Goal: Obtain resource: Download file/media

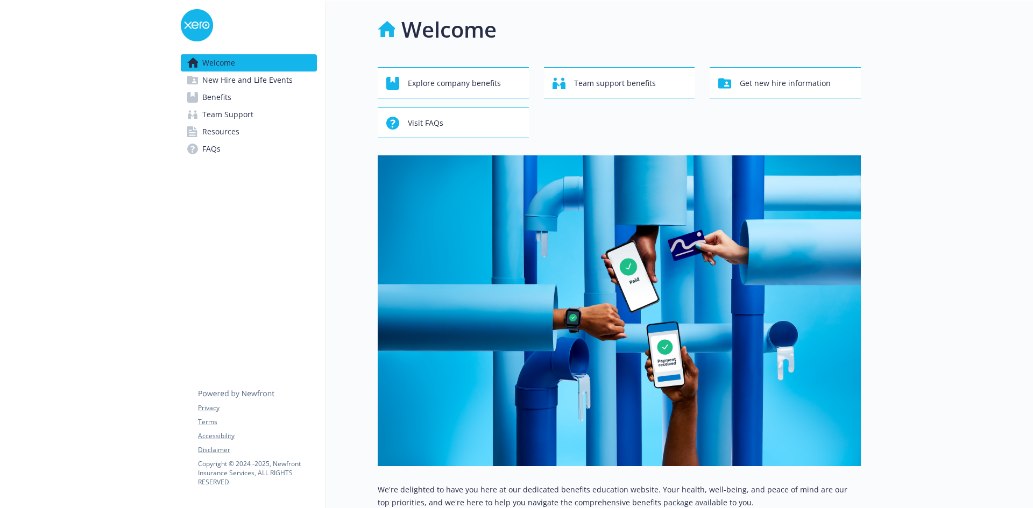
click at [228, 83] on span "New Hire and Life Events" at bounding box center [247, 80] width 90 height 17
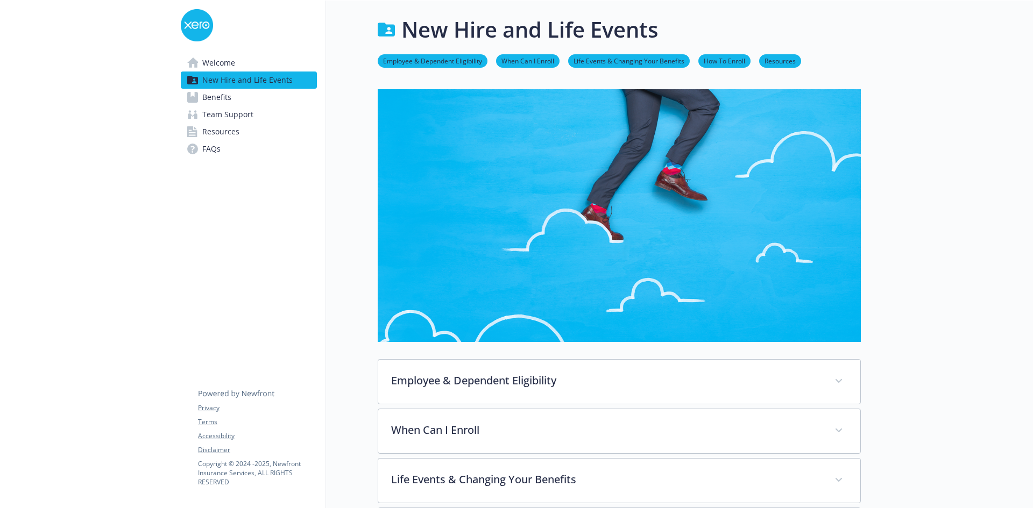
click at [227, 97] on span "Benefits" at bounding box center [216, 97] width 29 height 17
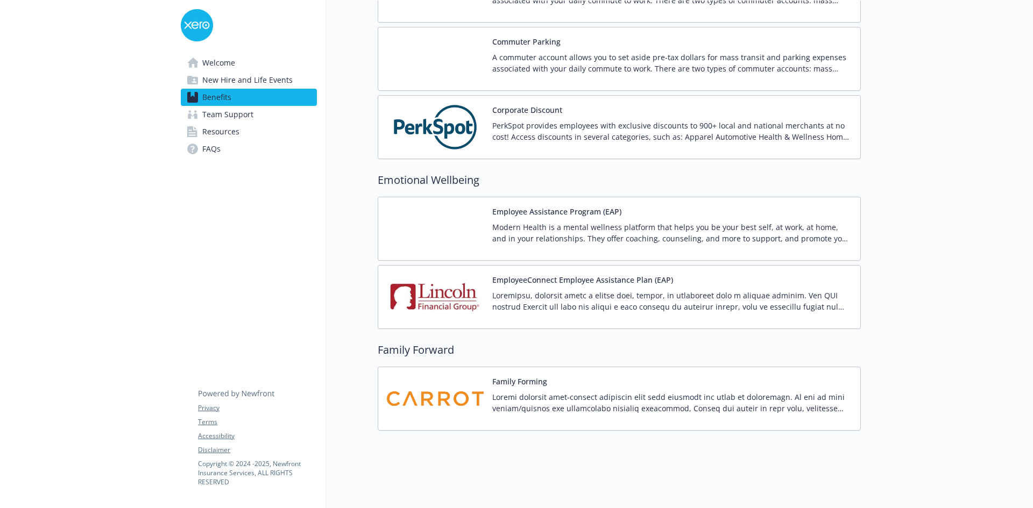
scroll to position [1361, 0]
click at [229, 115] on span "Team Support" at bounding box center [227, 114] width 51 height 17
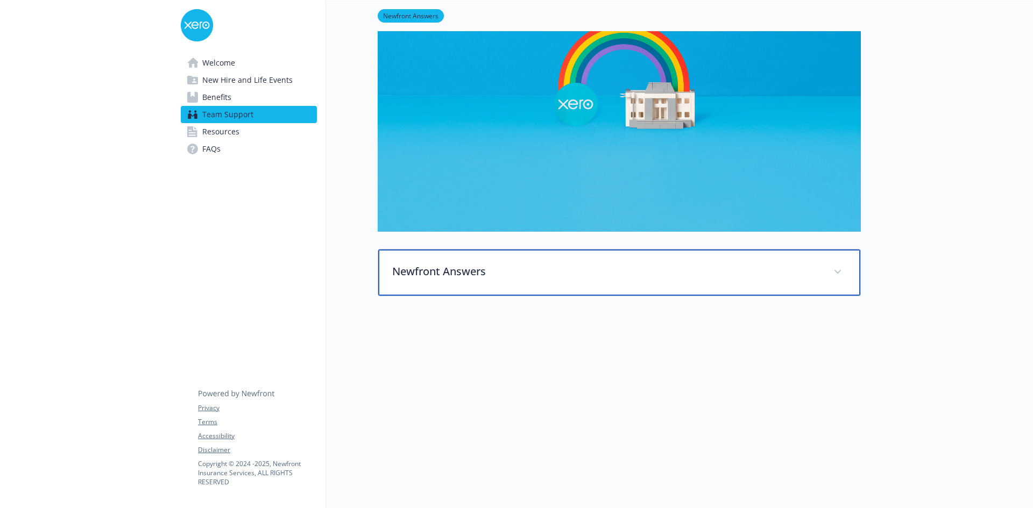
scroll to position [188, 0]
click at [842, 271] on span at bounding box center [837, 272] width 17 height 17
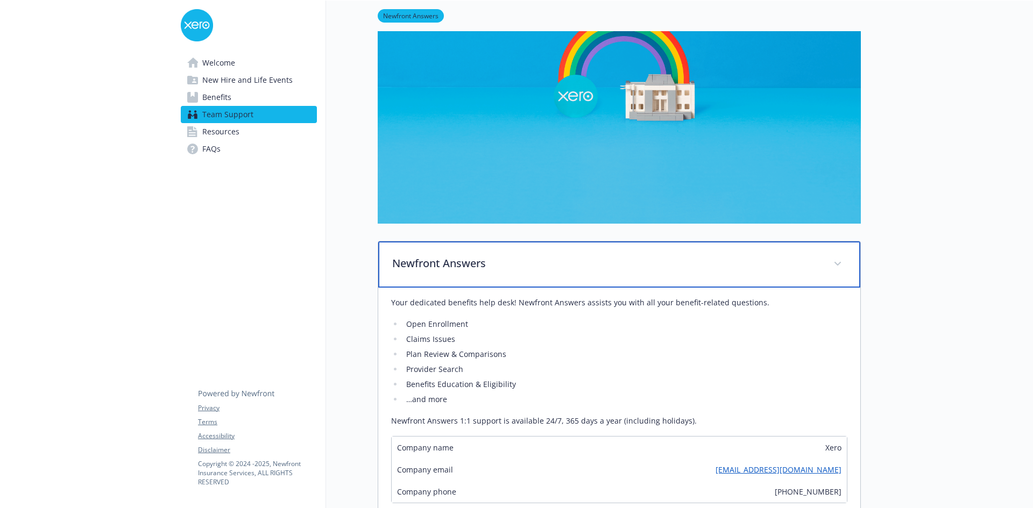
scroll to position [242, 0]
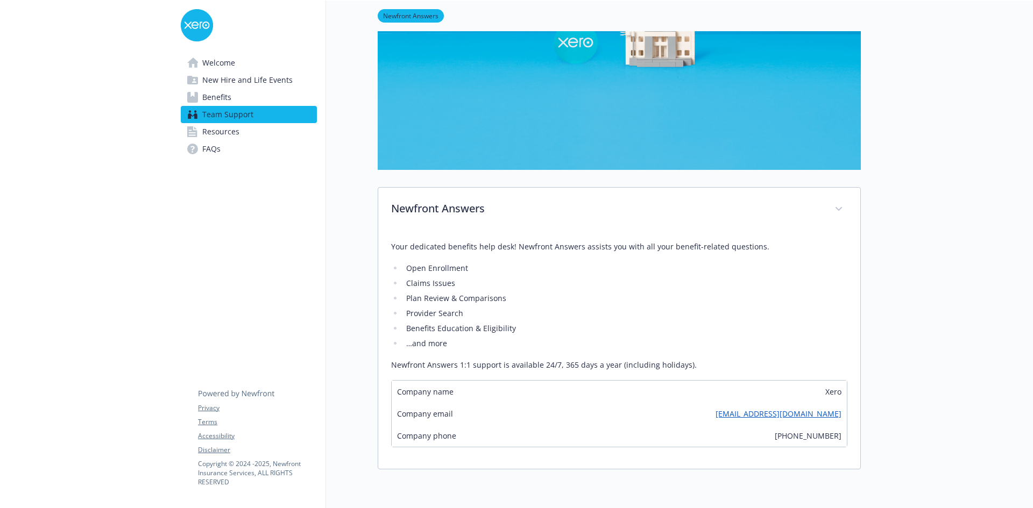
click at [210, 130] on span "Resources" at bounding box center [220, 131] width 37 height 17
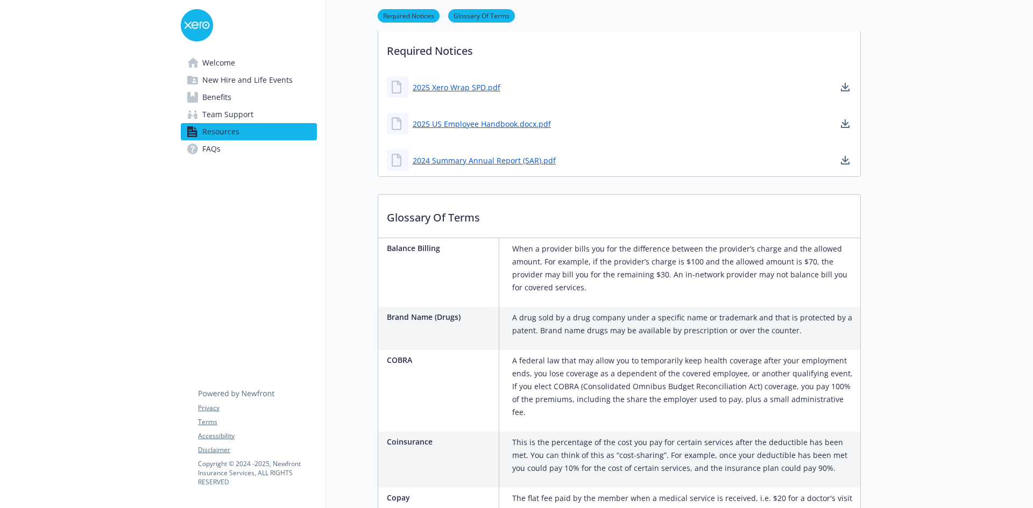
scroll to position [403, 0]
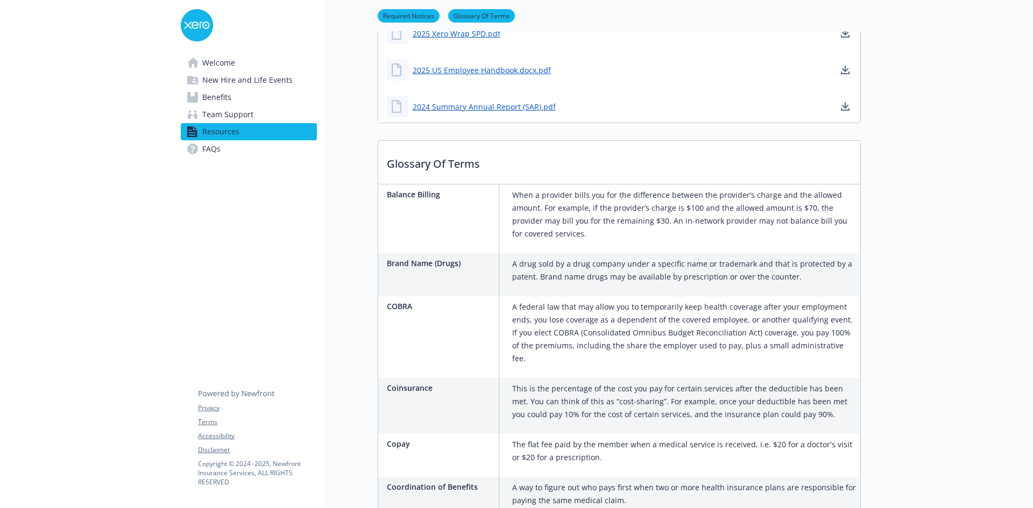
click at [224, 151] on link "FAQs" at bounding box center [249, 148] width 136 height 17
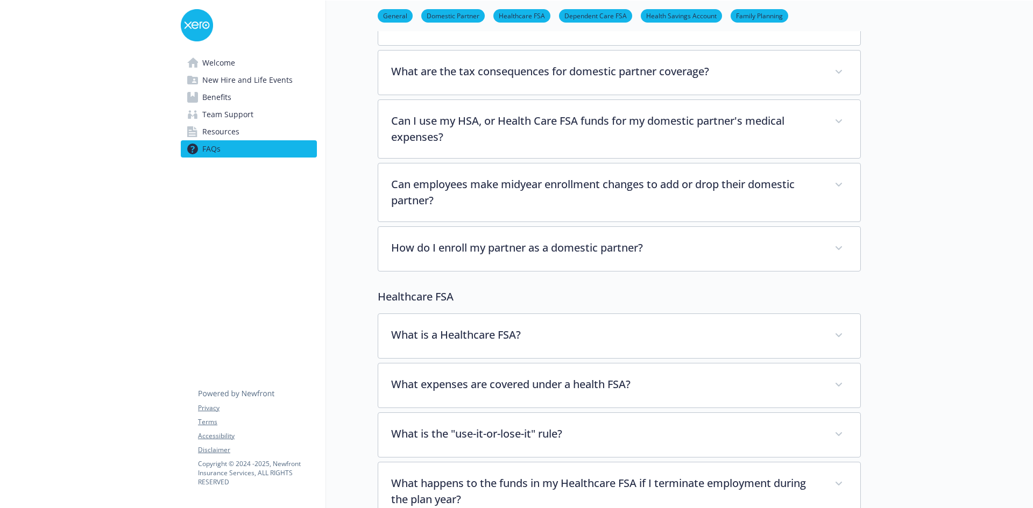
scroll to position [295, 0]
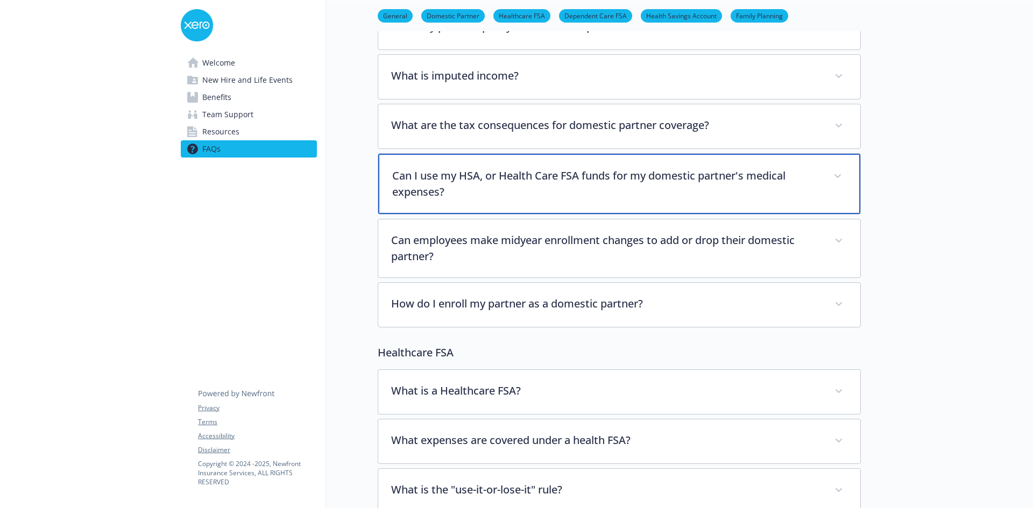
click at [837, 178] on span at bounding box center [837, 176] width 17 height 17
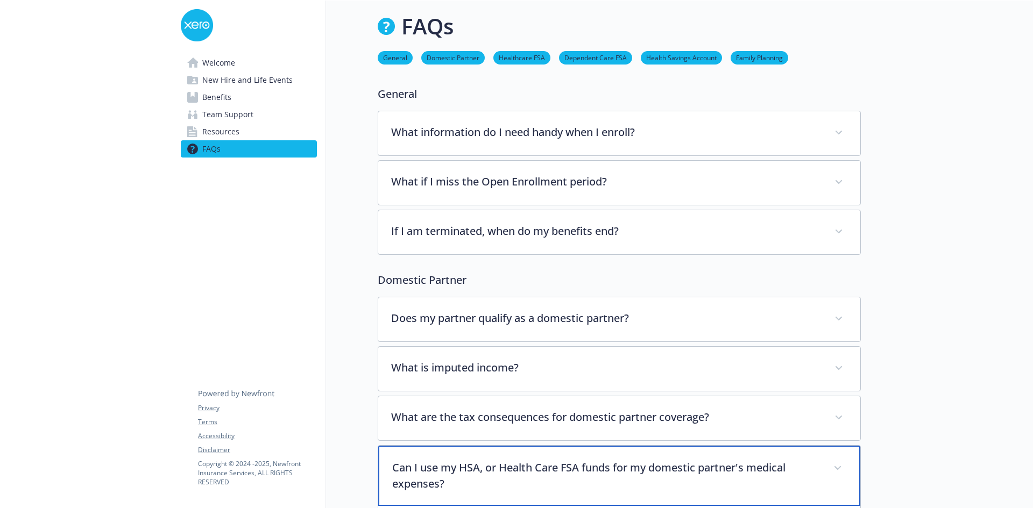
scroll to position [0, 0]
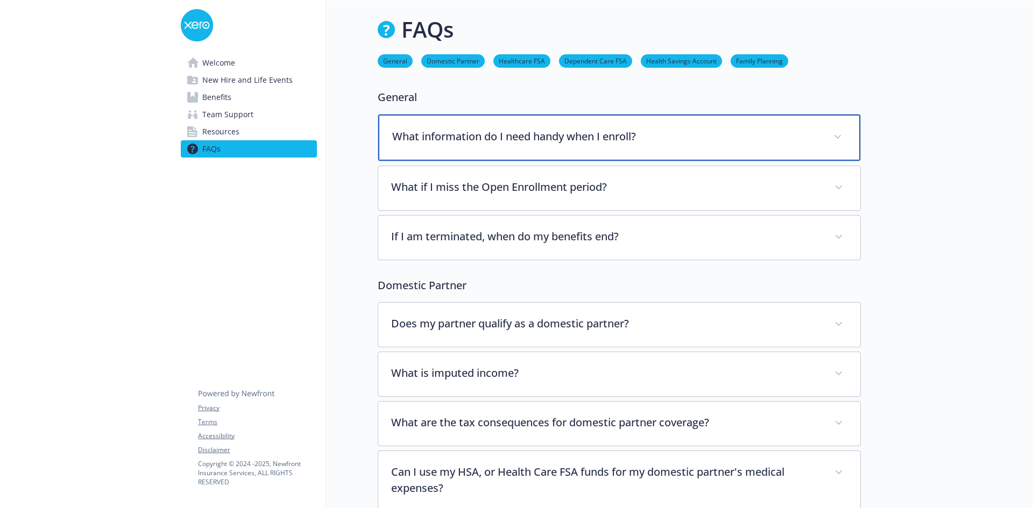
click at [839, 140] on span at bounding box center [837, 137] width 17 height 17
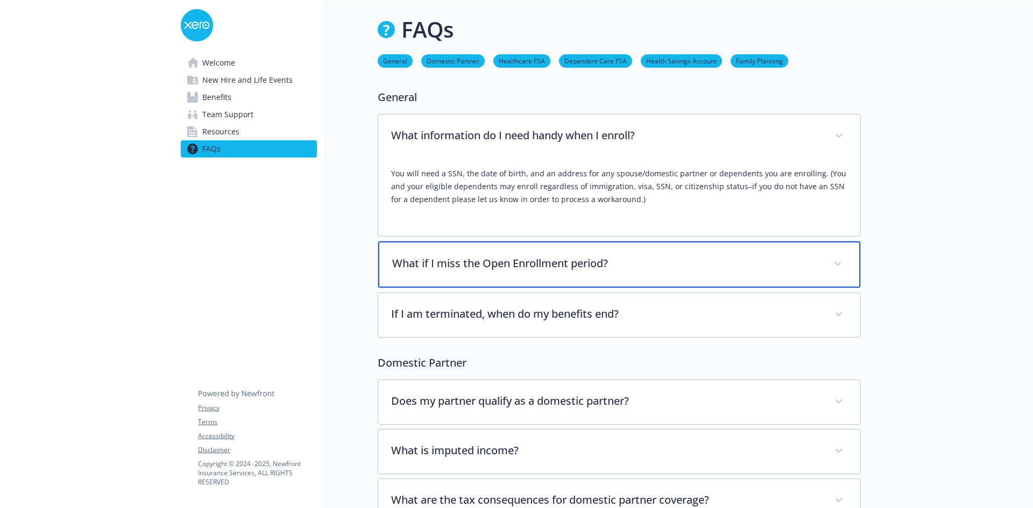
click at [837, 271] on span at bounding box center [837, 264] width 17 height 17
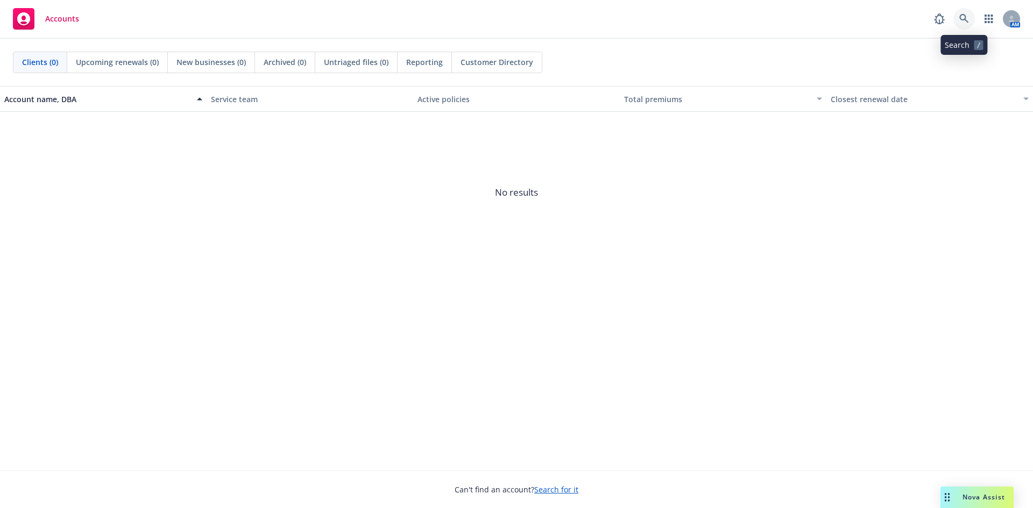
click at [967, 19] on icon at bounding box center [964, 19] width 10 height 10
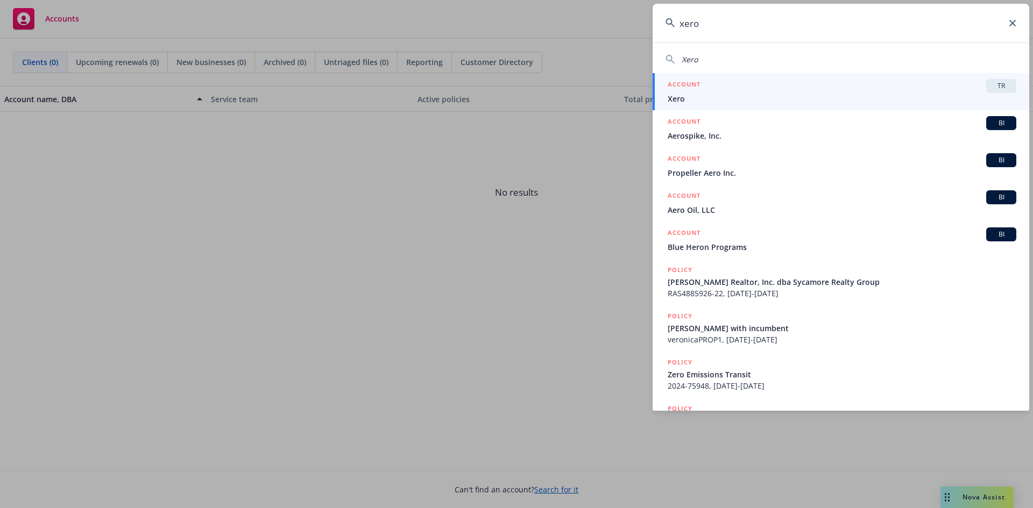
type input "xero"
click at [1004, 86] on div "TR" at bounding box center [1001, 86] width 30 height 14
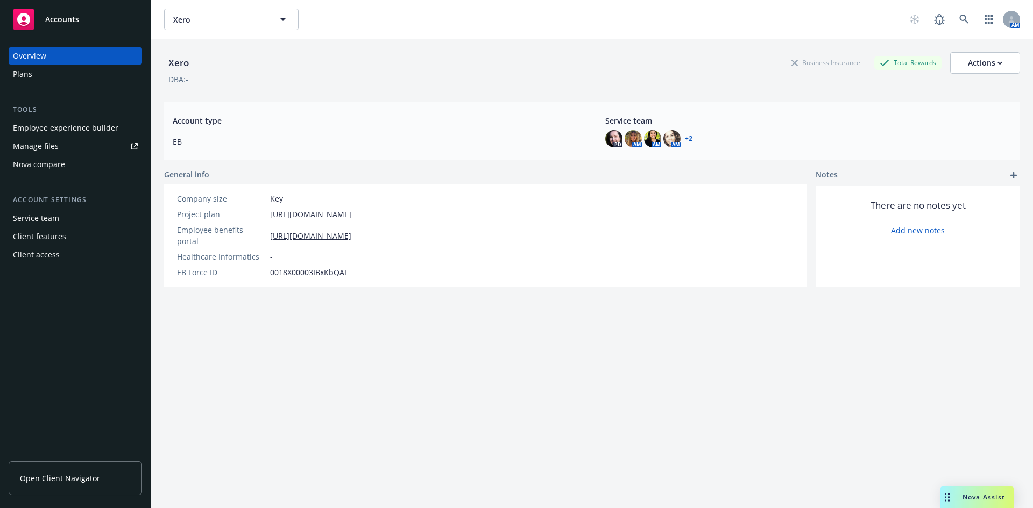
click at [61, 482] on span "Open Client Navigator" at bounding box center [60, 478] width 80 height 11
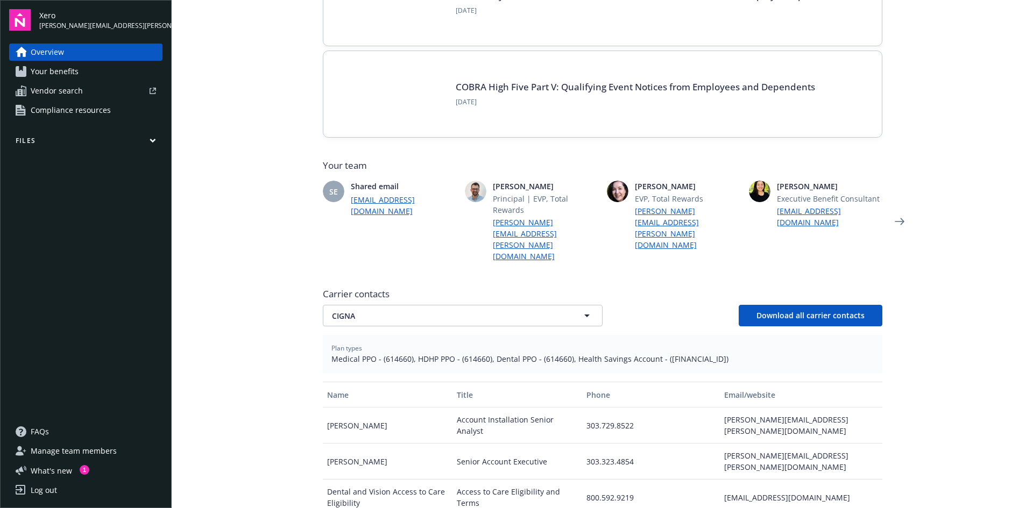
scroll to position [215, 0]
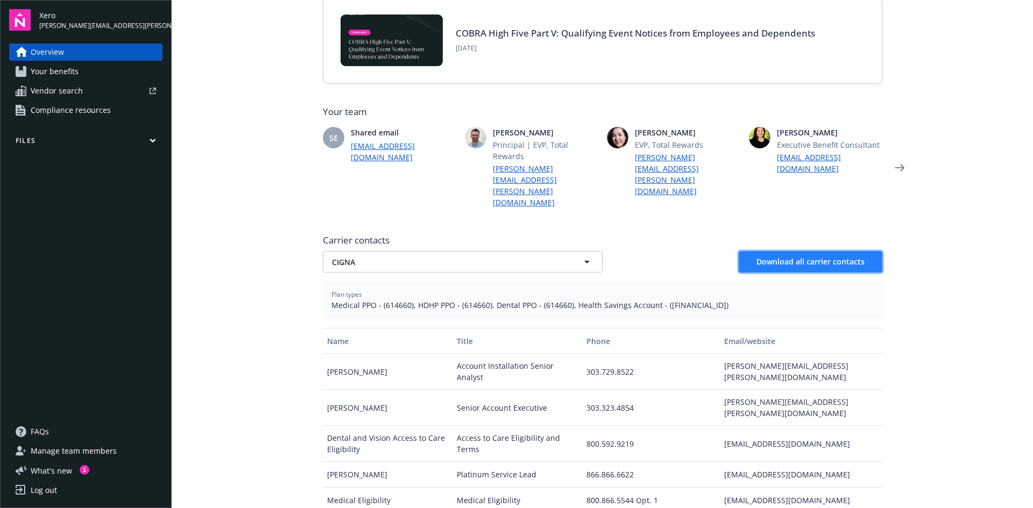
click at [791, 251] on button "Download all carrier contacts" at bounding box center [811, 262] width 144 height 22
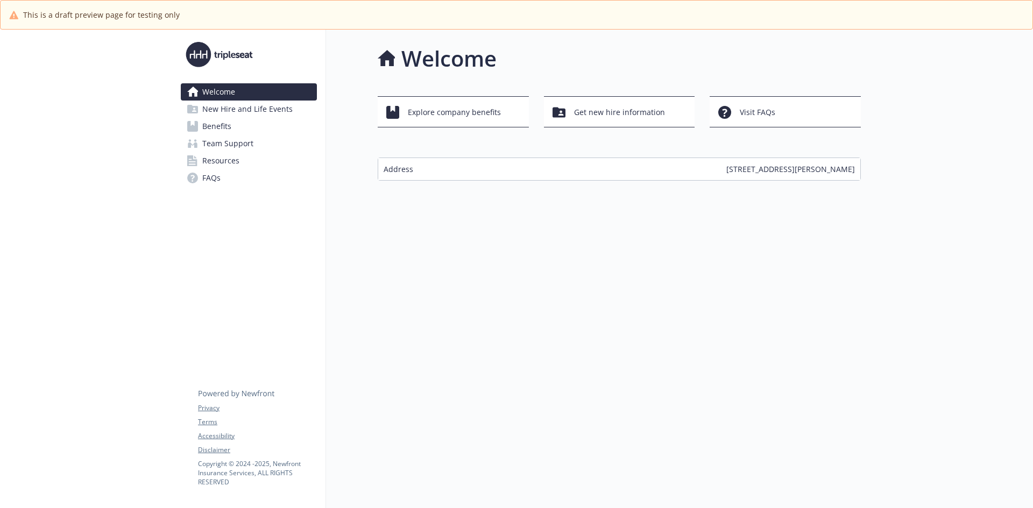
click at [227, 112] on span "New Hire and Life Events" at bounding box center [247, 109] width 90 height 17
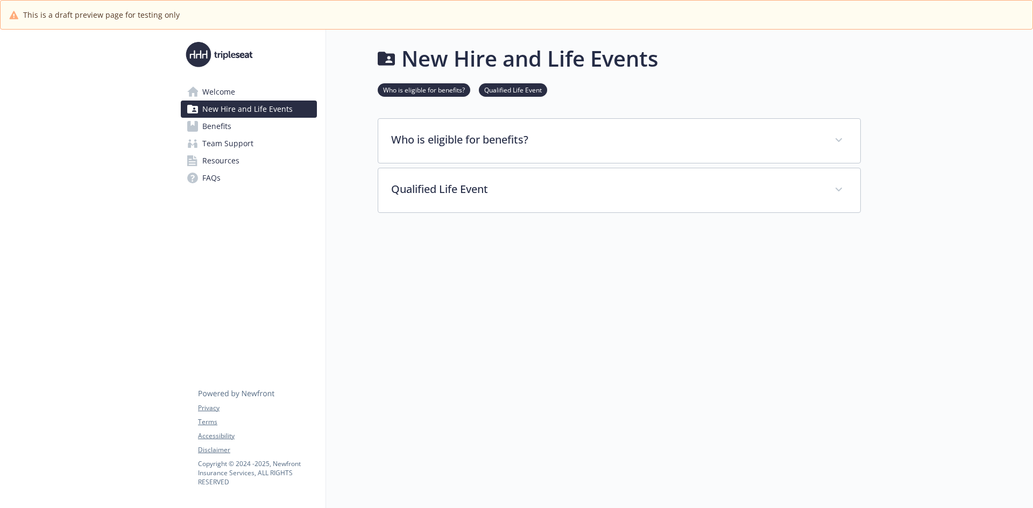
click at [215, 130] on span "Benefits" at bounding box center [216, 126] width 29 height 17
